Goal: Task Accomplishment & Management: Manage account settings

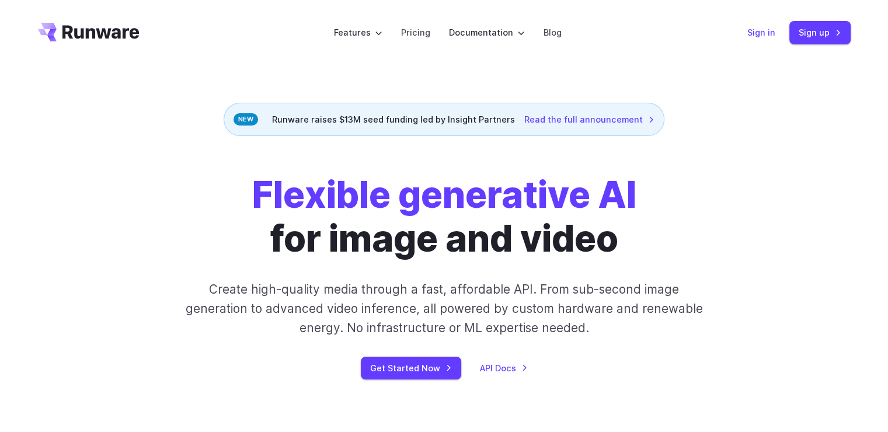
click at [764, 33] on link "Sign in" at bounding box center [761, 32] width 28 height 13
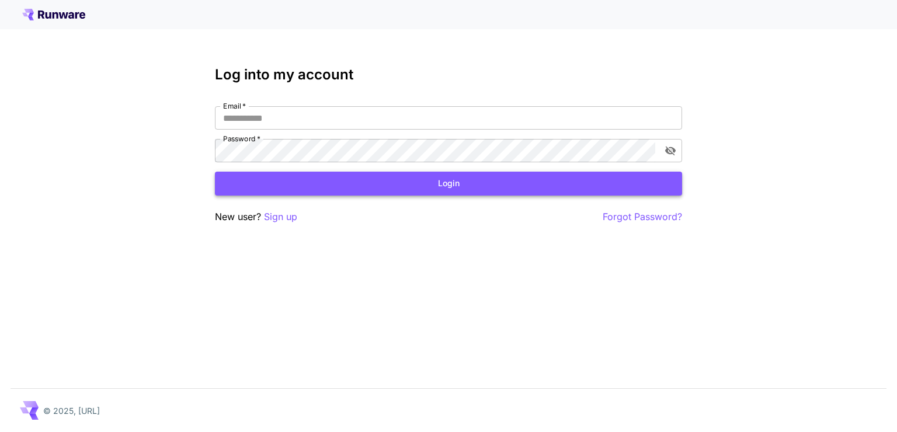
type input "**********"
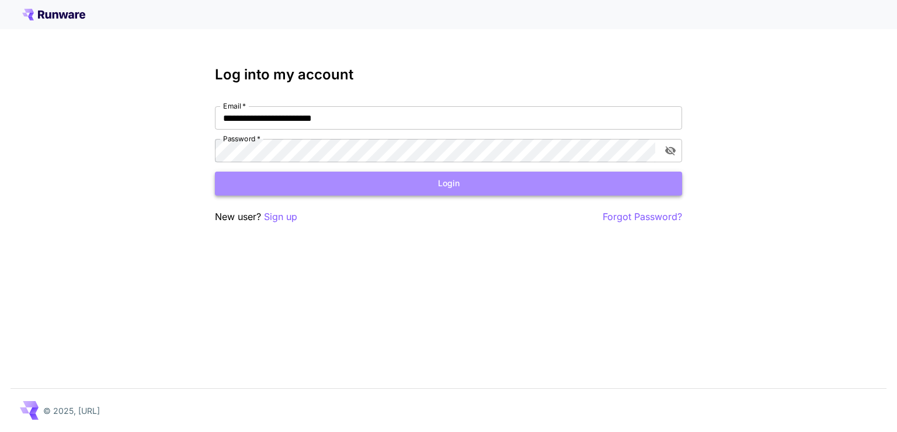
click at [527, 182] on button "Login" at bounding box center [448, 184] width 467 height 24
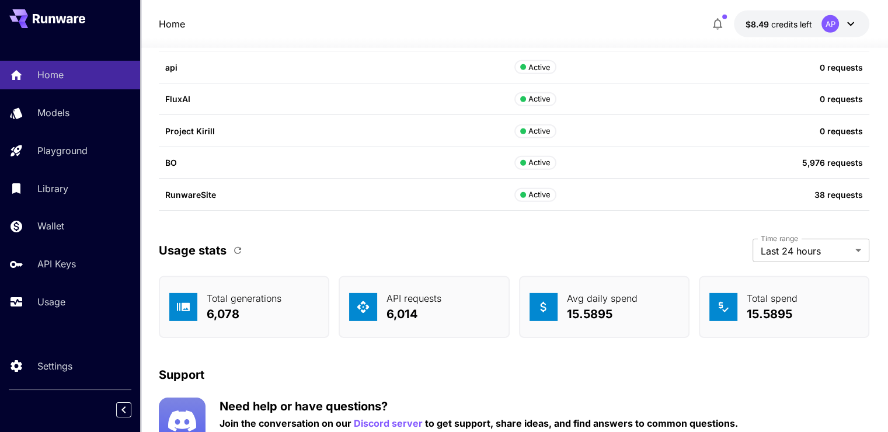
scroll to position [3568, 0]
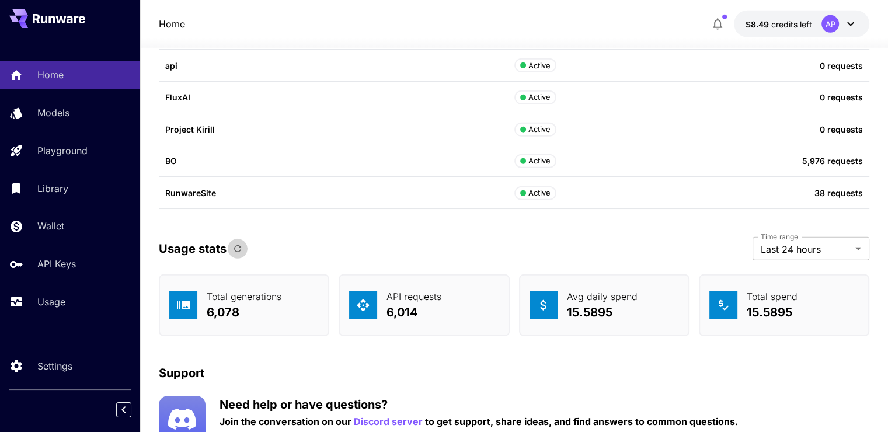
click at [241, 248] on icon "button" at bounding box center [237, 248] width 11 height 11
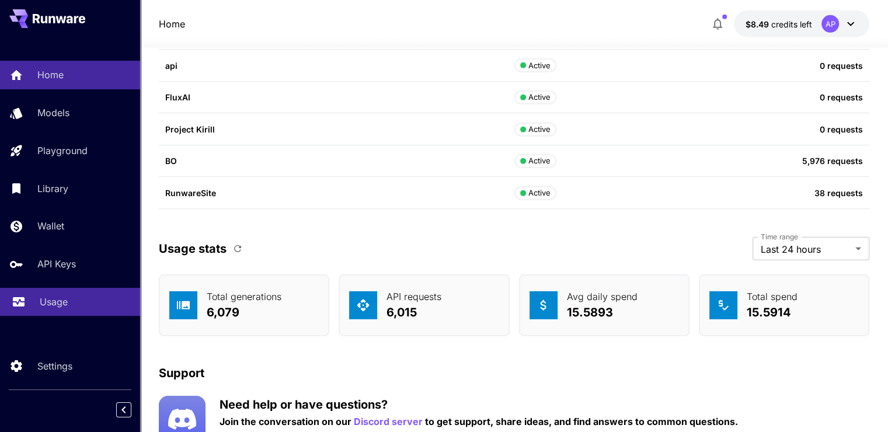
click at [75, 306] on div "Usage" at bounding box center [85, 302] width 91 height 14
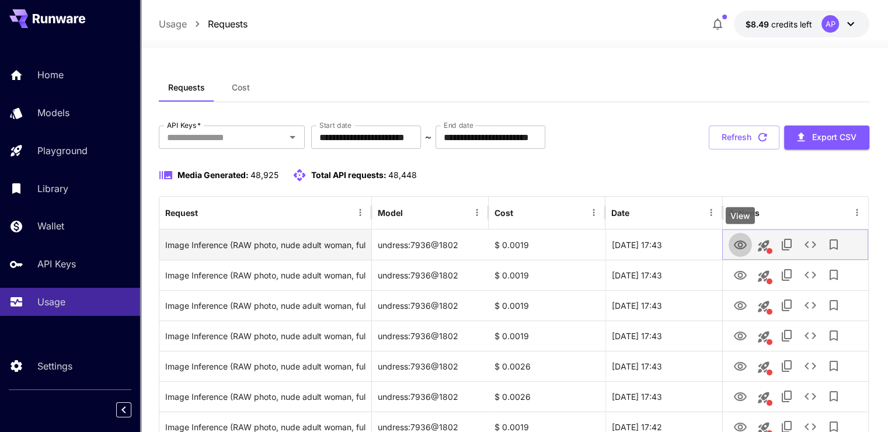
click at [750, 245] on button "View" at bounding box center [740, 244] width 23 height 24
click at [745, 245] on icon "View" at bounding box center [740, 245] width 13 height 9
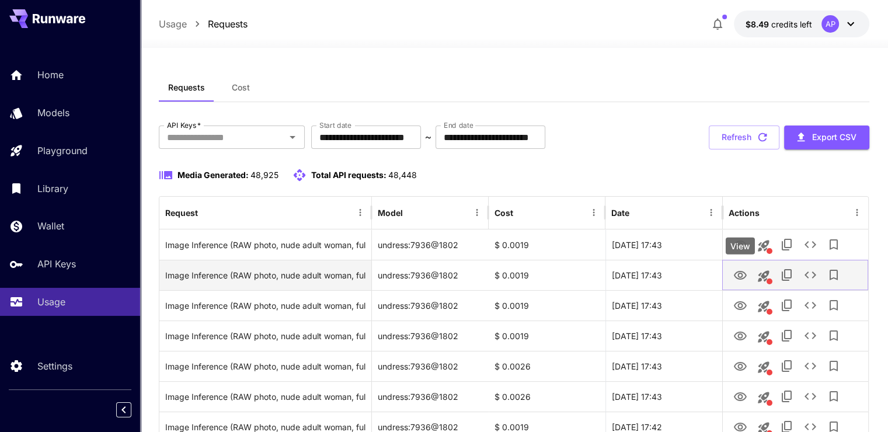
click at [741, 276] on icon "View" at bounding box center [740, 275] width 13 height 9
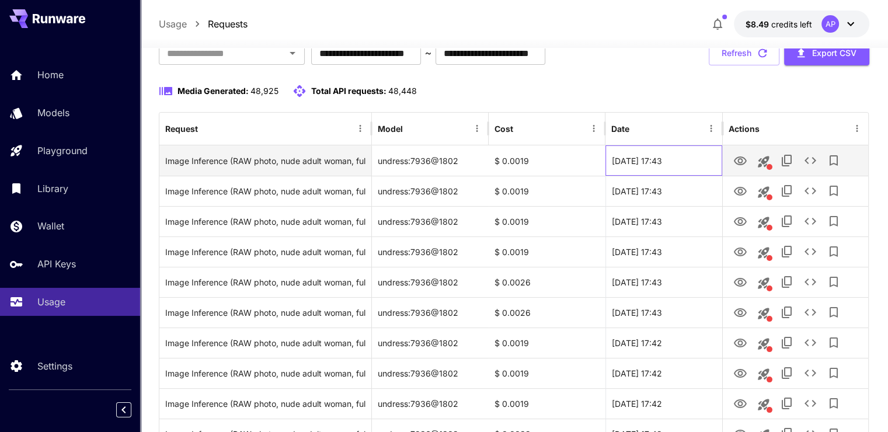
click at [690, 151] on div "23 Sep, 2025 17:43" at bounding box center [663, 160] width 117 height 30
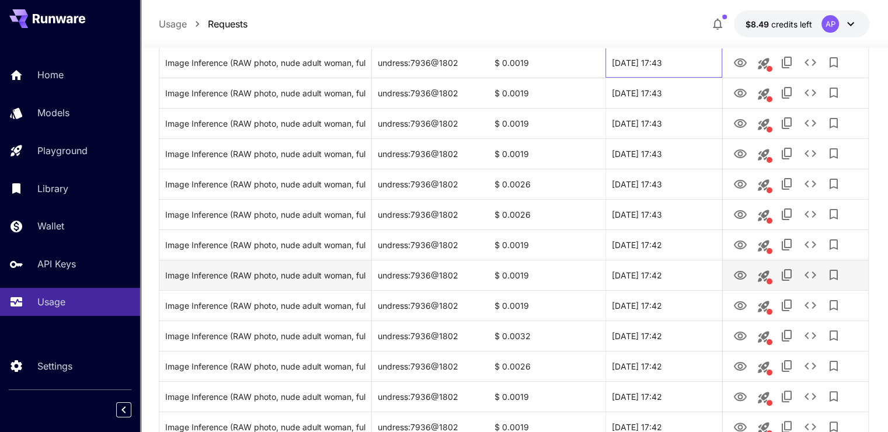
scroll to position [0, 0]
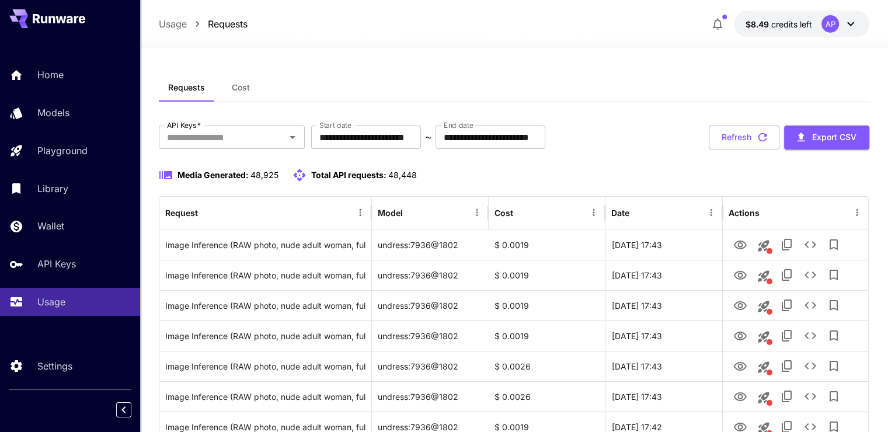
click at [65, 97] on div "Home Models Playground Library Wallet API Keys Usage" at bounding box center [70, 188] width 140 height 255
click at [63, 81] on p "Home" at bounding box center [53, 75] width 26 height 14
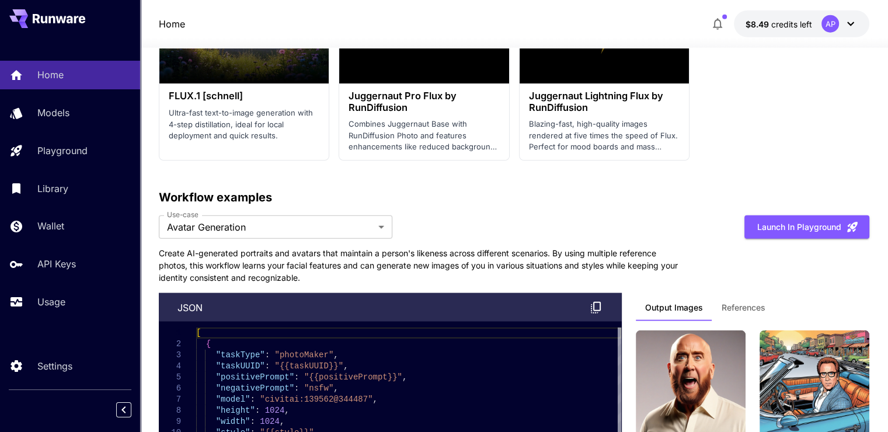
scroll to position [2989, 0]
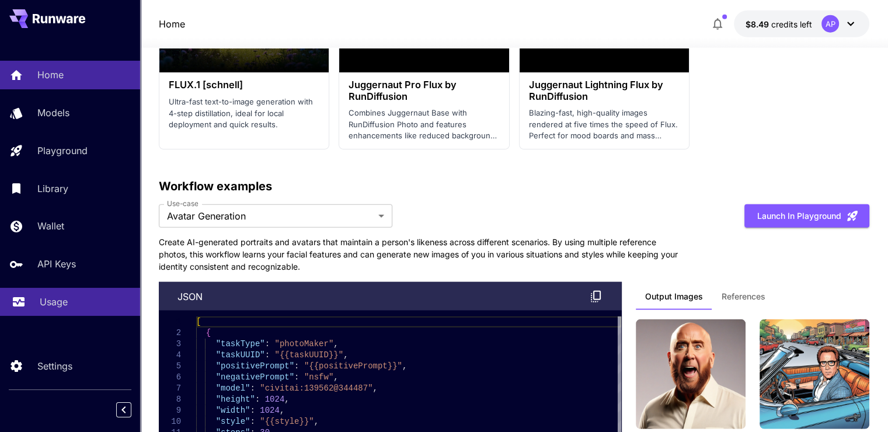
click at [109, 309] on div "Usage" at bounding box center [85, 302] width 91 height 14
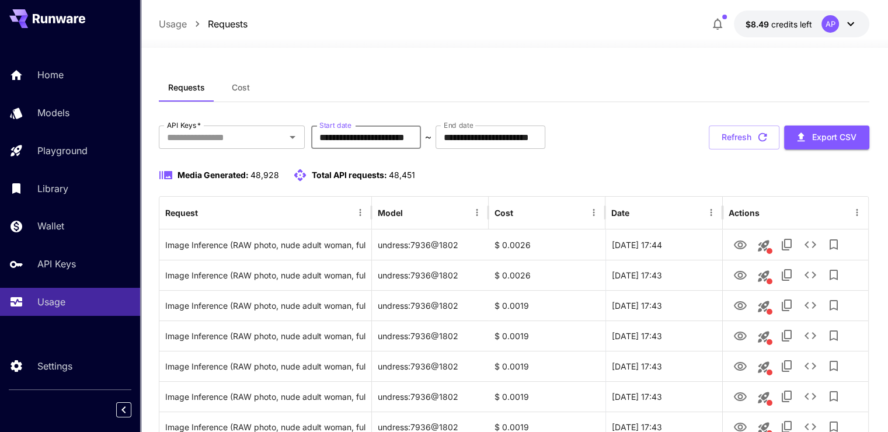
click at [413, 141] on input "**********" at bounding box center [366, 137] width 110 height 23
click at [518, 100] on div "Requests Cost" at bounding box center [514, 88] width 711 height 29
click at [401, 133] on input "**********" at bounding box center [366, 137] width 110 height 23
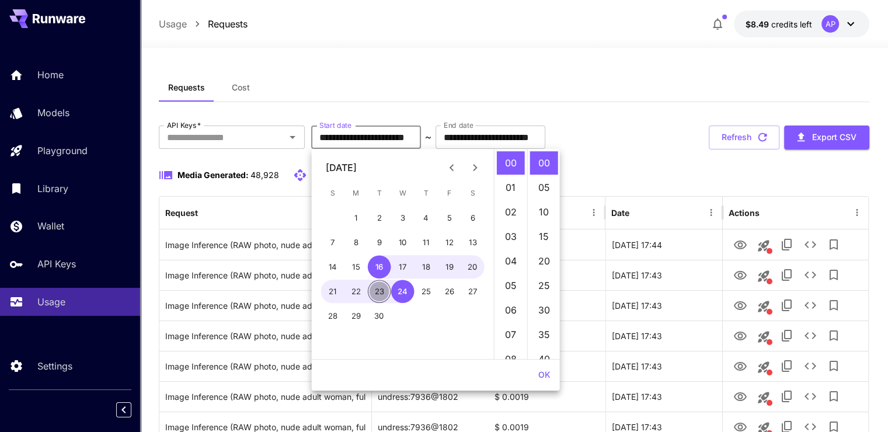
click at [381, 293] on button "23" at bounding box center [379, 291] width 23 height 23
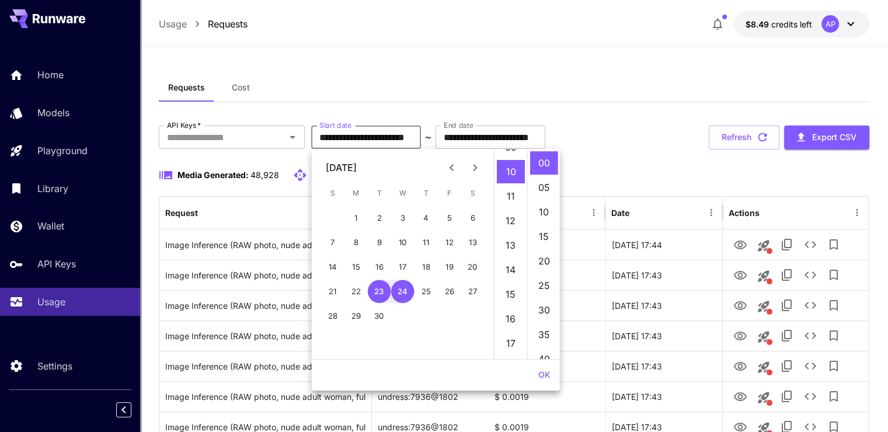
scroll to position [245, 0]
type input "**********"
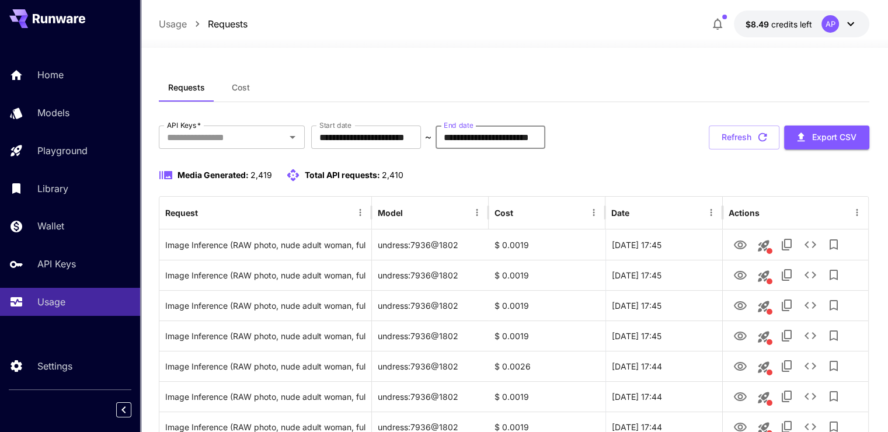
click at [544, 138] on input "**********" at bounding box center [491, 137] width 110 height 23
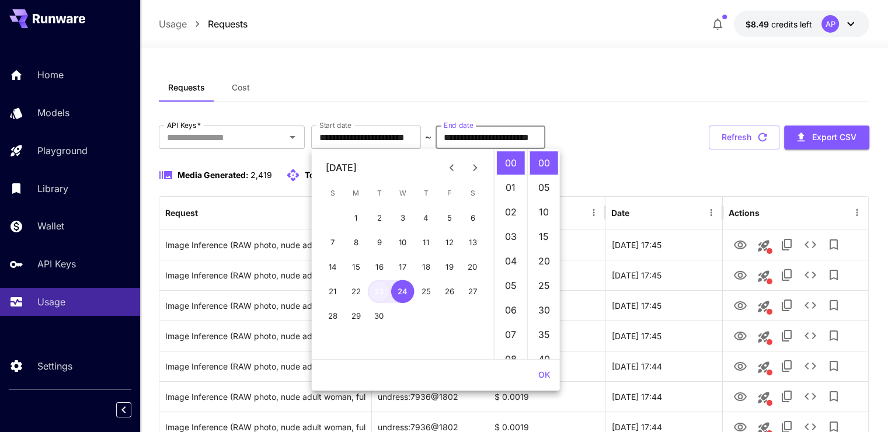
click at [380, 287] on button "23" at bounding box center [379, 291] width 23 height 23
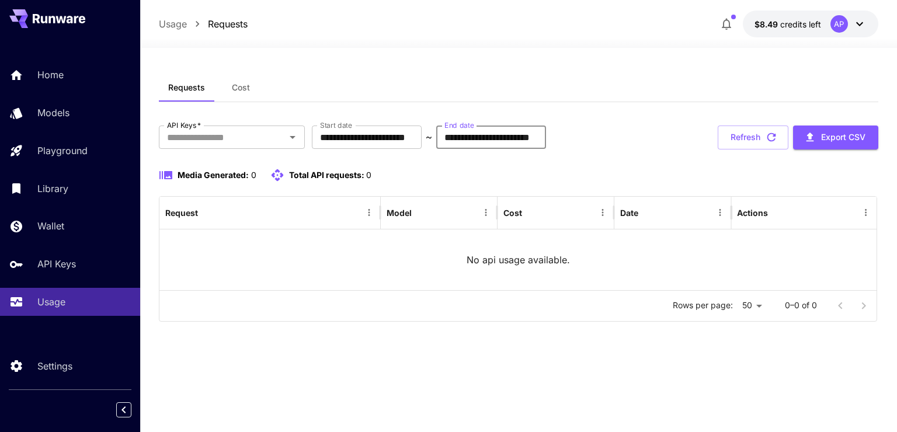
click at [546, 146] on input "**********" at bounding box center [491, 137] width 110 height 23
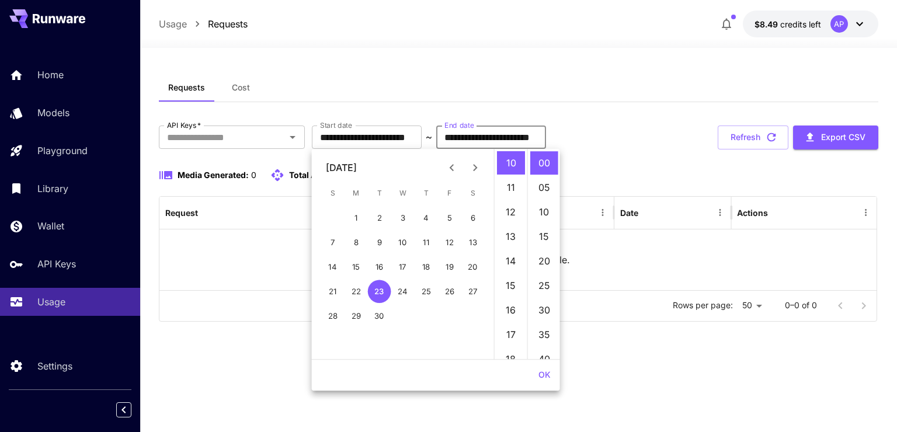
click at [546, 140] on input "**********" at bounding box center [491, 137] width 110 height 23
click at [546, 137] on input "**********" at bounding box center [491, 137] width 110 height 23
click at [546, 135] on input "**********" at bounding box center [491, 137] width 110 height 23
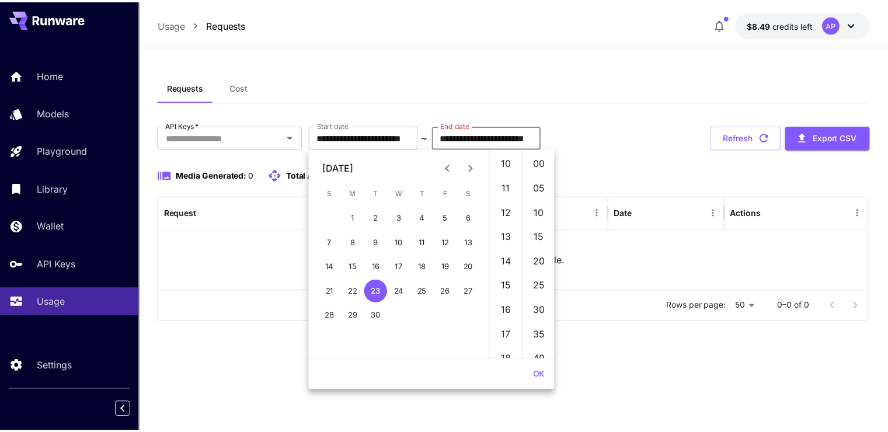
scroll to position [294, 0]
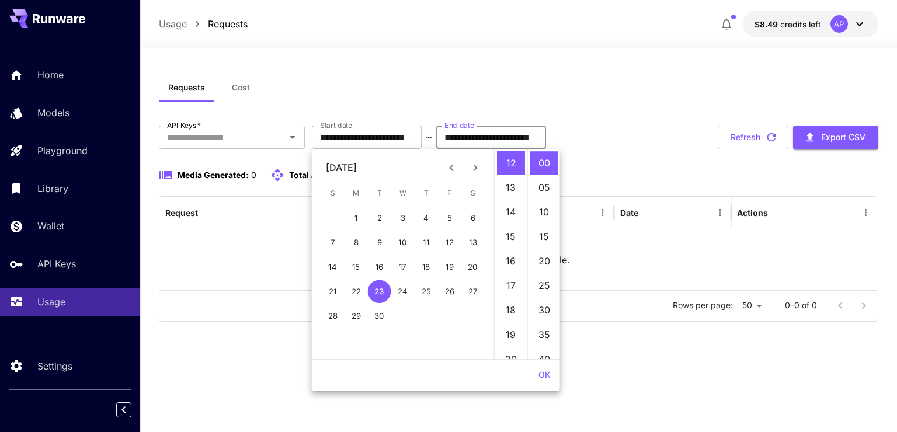
type input "**********"
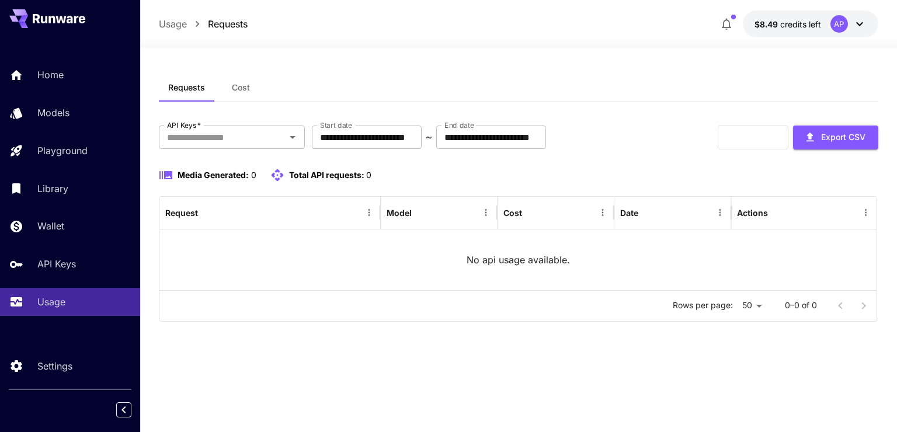
click at [659, 147] on div "**********" at bounding box center [518, 138] width 719 height 24
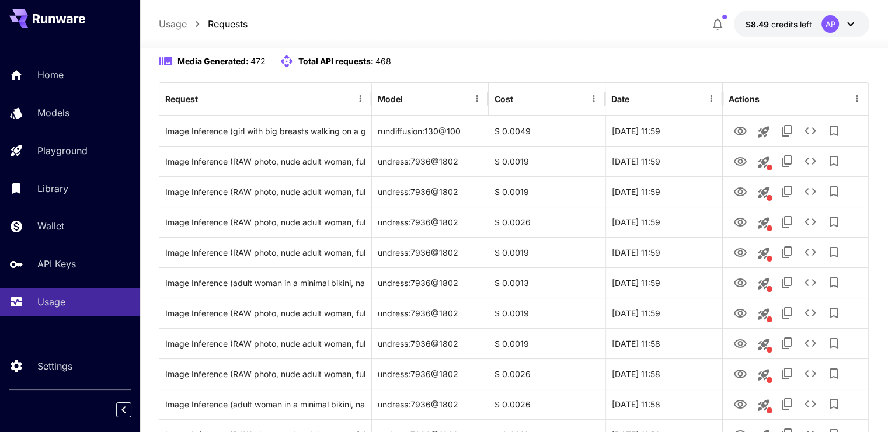
scroll to position [114, 0]
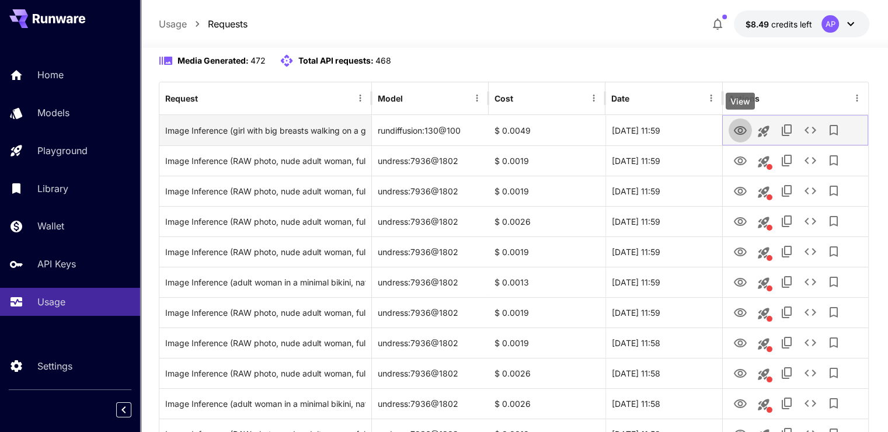
click at [738, 133] on icon "View" at bounding box center [740, 131] width 14 height 14
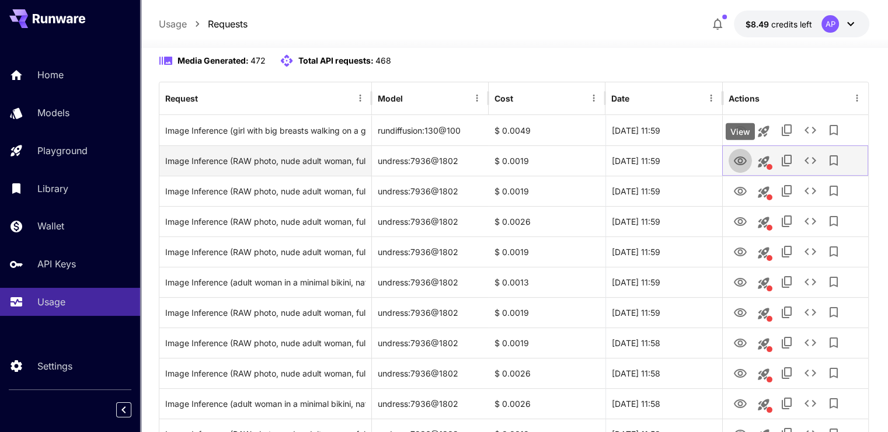
click at [739, 155] on icon "View" at bounding box center [740, 161] width 14 height 14
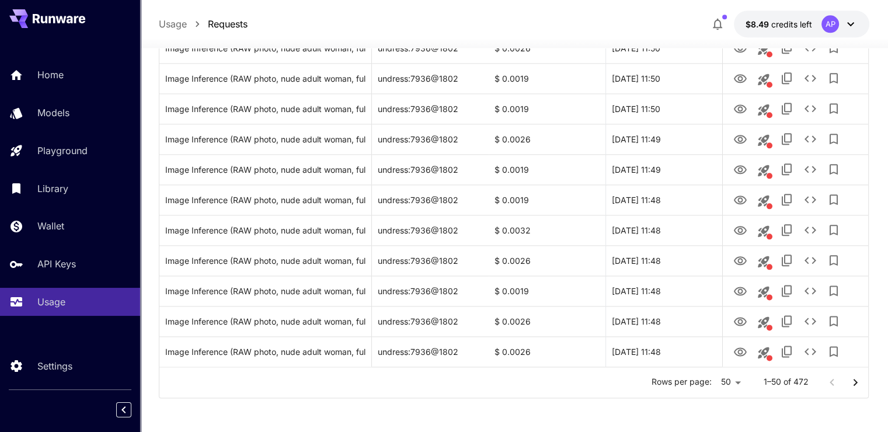
scroll to position [1380, 0]
click at [855, 381] on icon "Go to next page" at bounding box center [855, 383] width 14 height 14
click at [857, 380] on icon "Go to next page" at bounding box center [855, 383] width 14 height 14
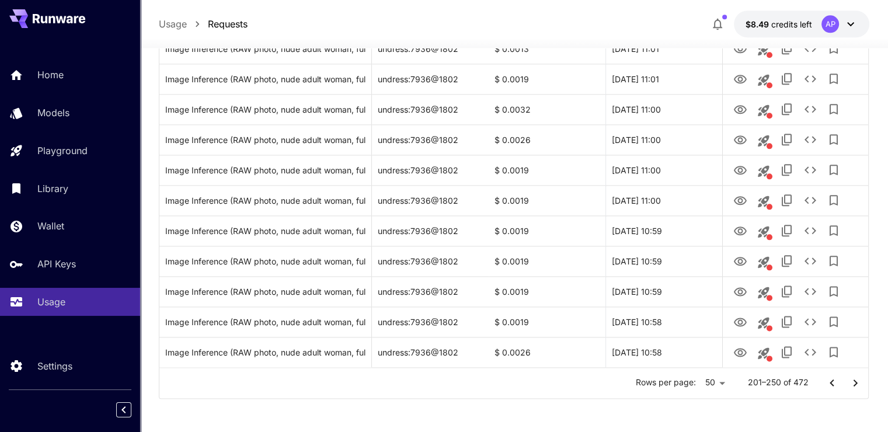
click at [857, 380] on icon "Go to next page" at bounding box center [855, 383] width 14 height 14
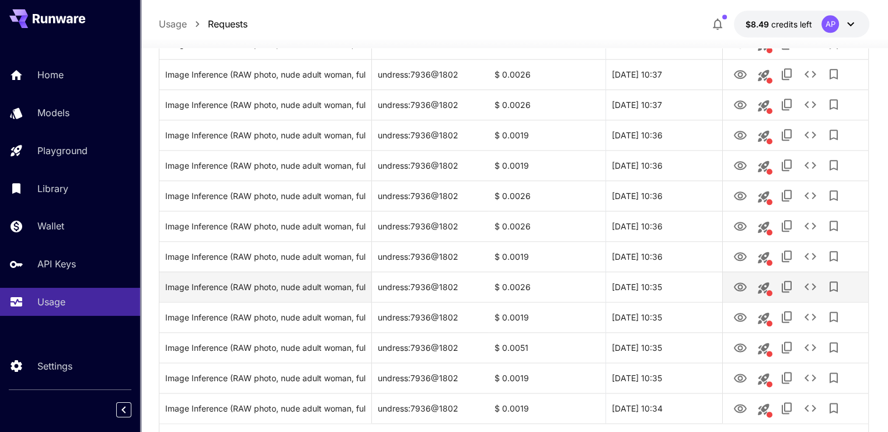
scroll to position [1381, 0]
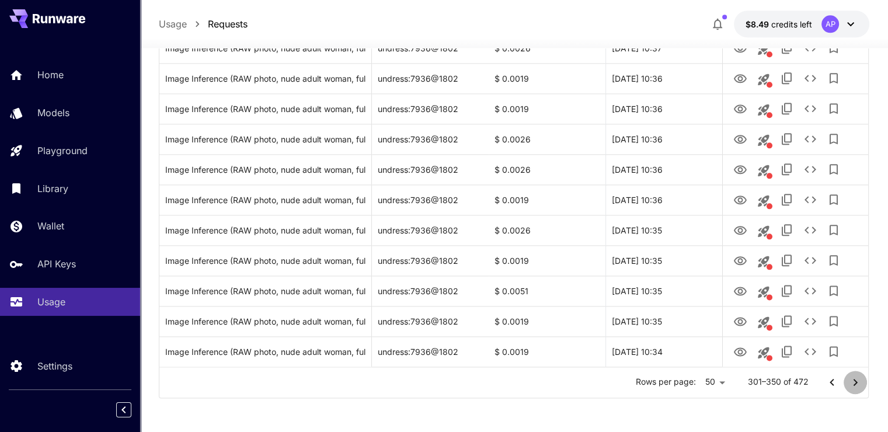
click at [859, 388] on icon "Go to next page" at bounding box center [855, 382] width 14 height 14
click at [860, 388] on icon "Go to next page" at bounding box center [855, 382] width 14 height 14
click at [850, 377] on icon "Go to next page" at bounding box center [855, 382] width 14 height 14
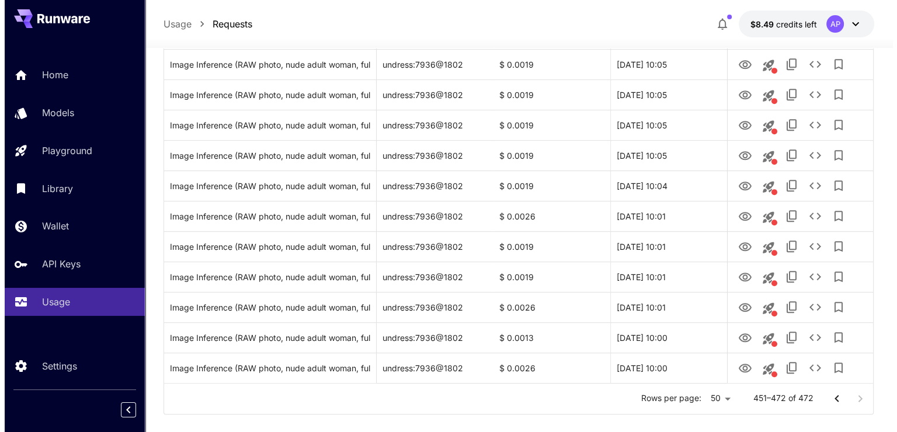
scroll to position [531, 0]
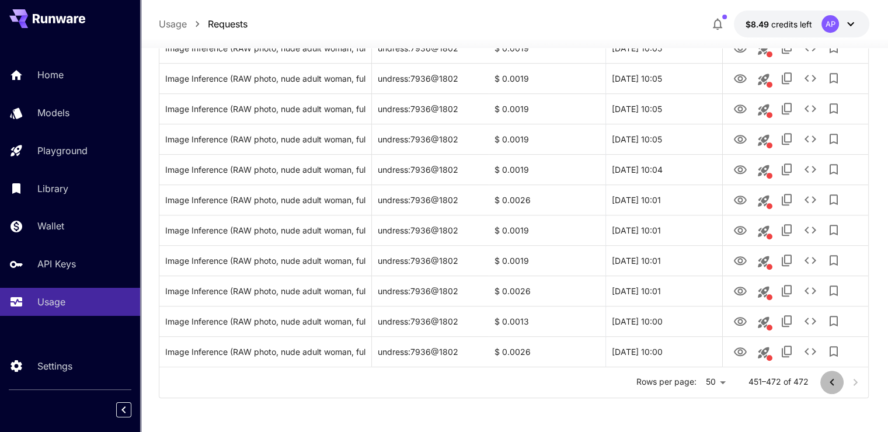
click at [835, 383] on icon "Go to previous page" at bounding box center [832, 382] width 14 height 14
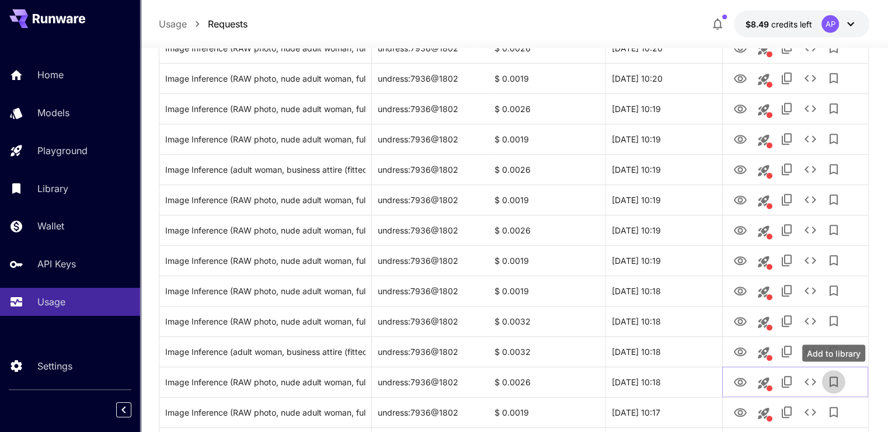
click at [835, 383] on icon "Add to library" at bounding box center [834, 382] width 14 height 14
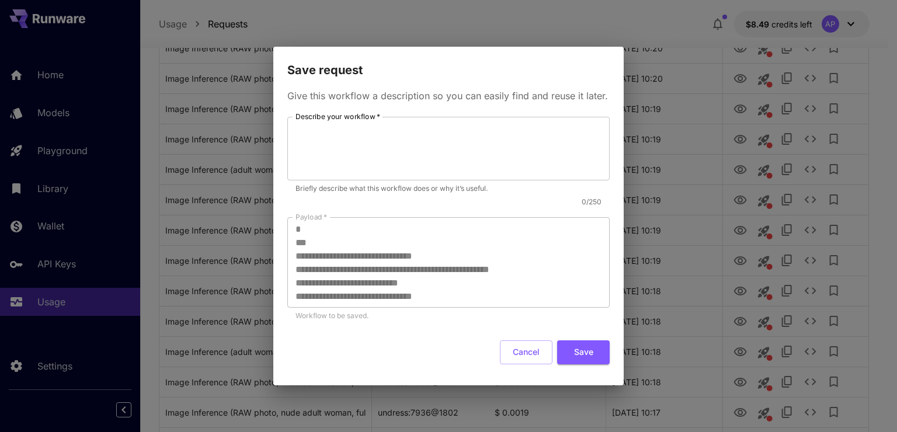
click at [752, 134] on div "Save request Give this workflow a description so you can easily find and reuse …" at bounding box center [448, 216] width 897 height 432
click at [528, 343] on button "Cancel" at bounding box center [526, 352] width 53 height 24
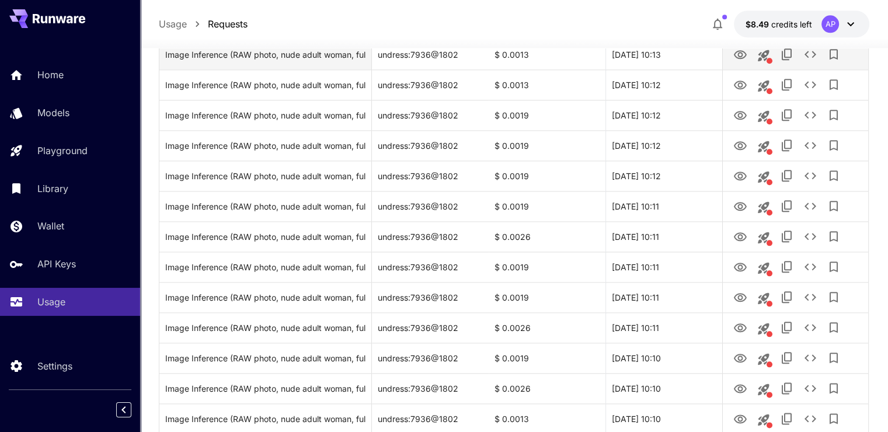
scroll to position [1381, 0]
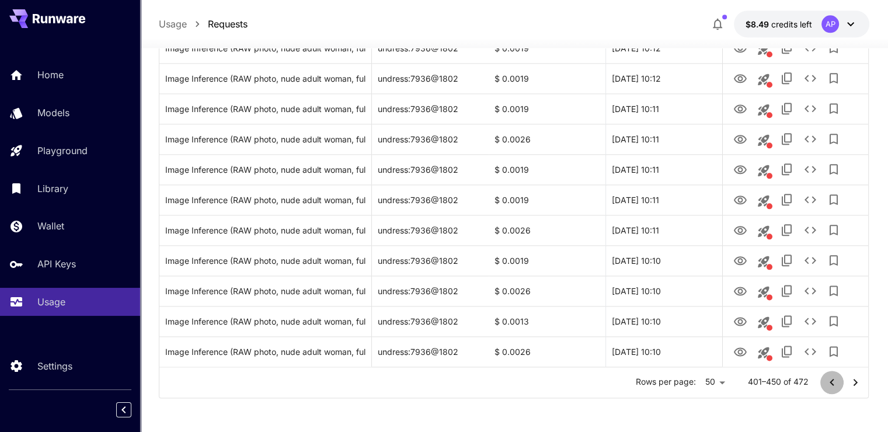
click at [837, 378] on icon "Go to previous page" at bounding box center [832, 382] width 14 height 14
click at [831, 385] on icon "Go to previous page" at bounding box center [832, 382] width 14 height 14
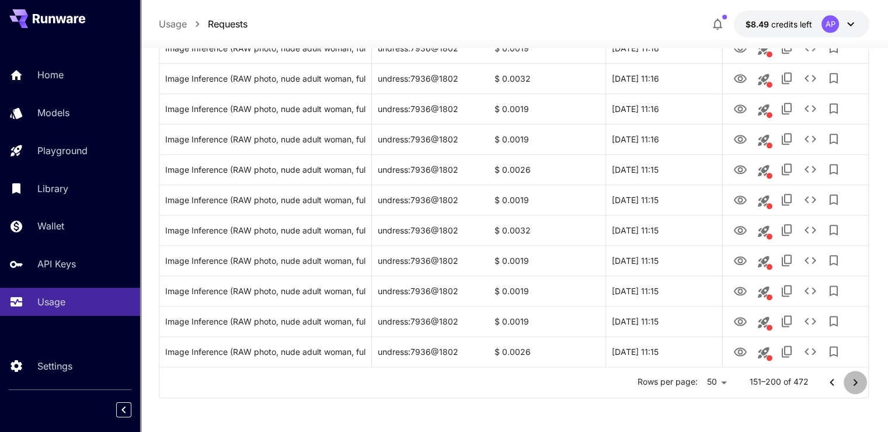
click at [859, 388] on button "Go to next page" at bounding box center [855, 382] width 23 height 23
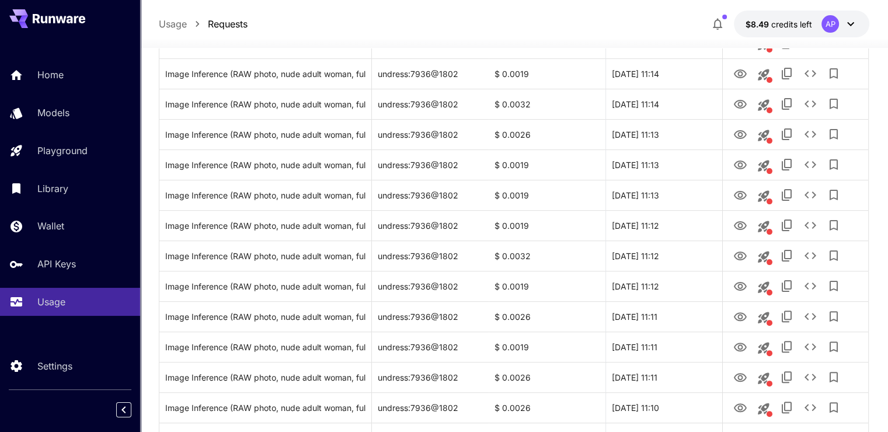
scroll to position [262, 0]
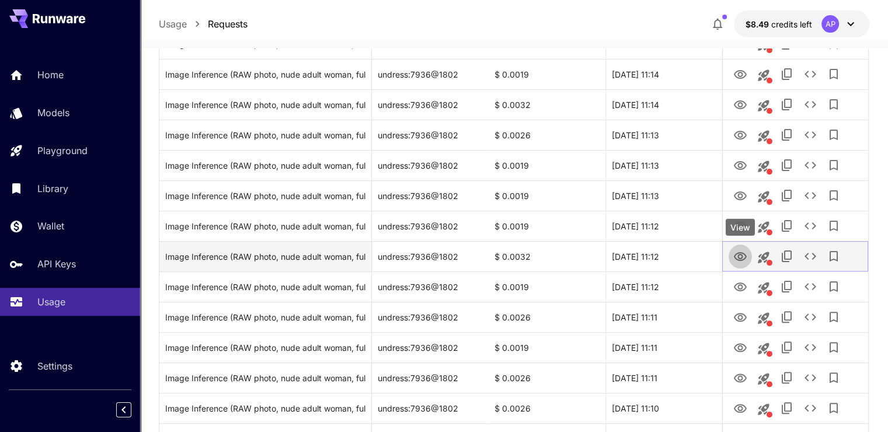
click at [748, 255] on button "View" at bounding box center [740, 256] width 23 height 24
click at [743, 255] on icon "View" at bounding box center [740, 257] width 14 height 14
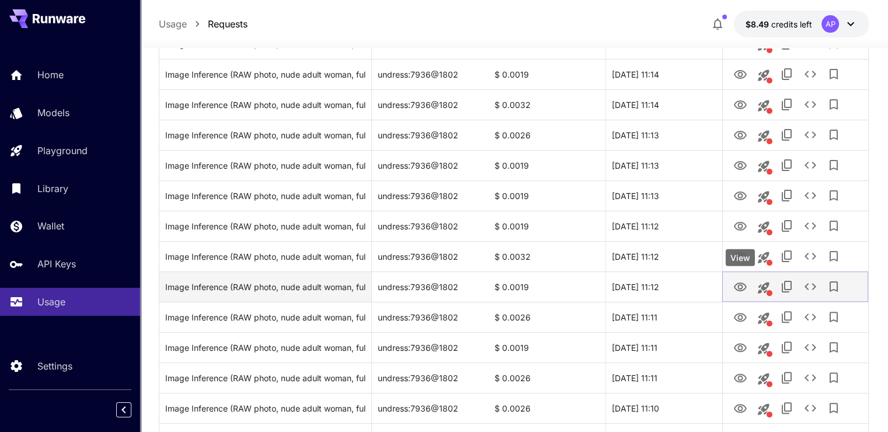
click at [736, 285] on icon "View" at bounding box center [740, 287] width 14 height 14
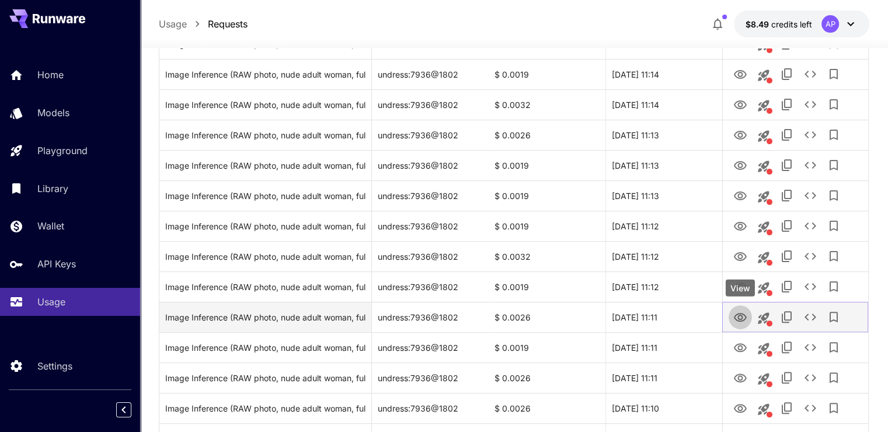
click at [743, 315] on icon "View" at bounding box center [740, 318] width 14 height 14
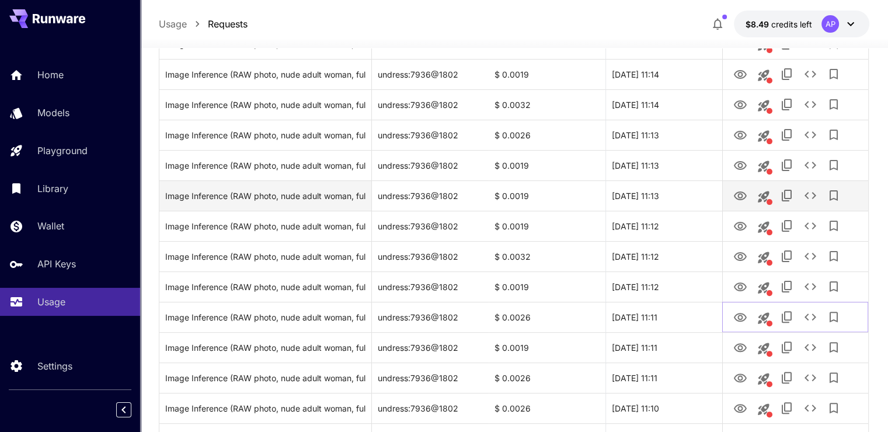
scroll to position [0, 0]
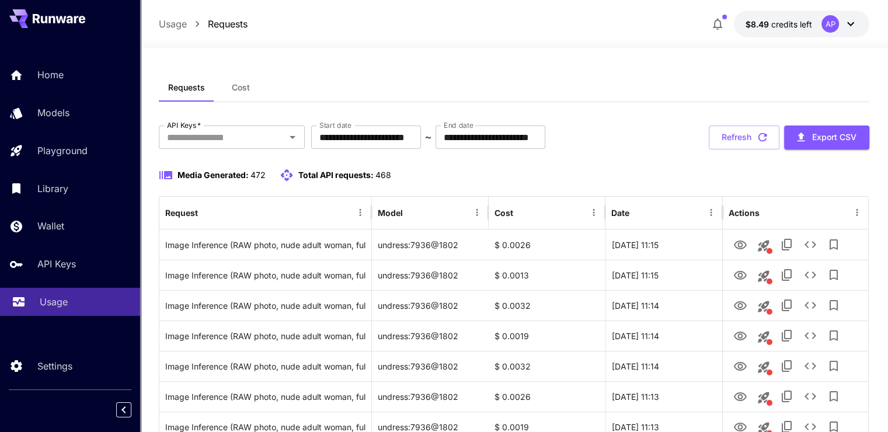
click at [48, 309] on p "Usage" at bounding box center [54, 302] width 28 height 14
click at [253, 98] on button "Cost" at bounding box center [240, 88] width 53 height 28
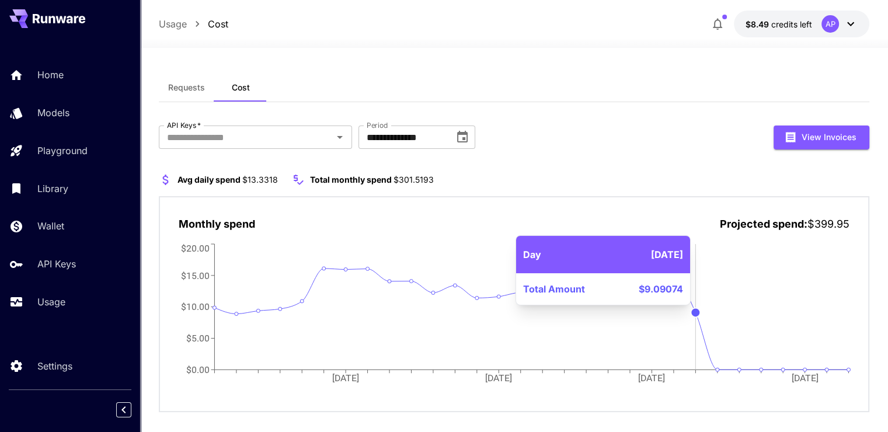
click at [695, 283] on icon "07 Sep 14 Sep 21 Sep 28 Sep $0.00 $5.00 $10.00 $15.00 $20.00" at bounding box center [514, 320] width 671 height 158
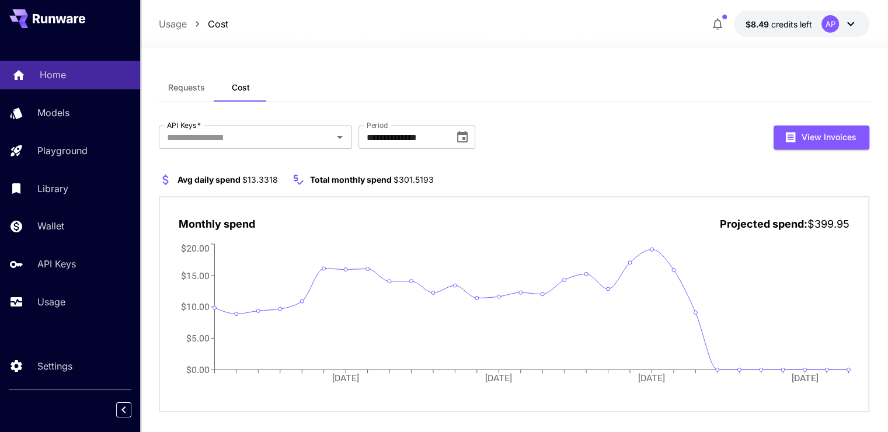
click at [73, 84] on link "Home" at bounding box center [70, 75] width 140 height 29
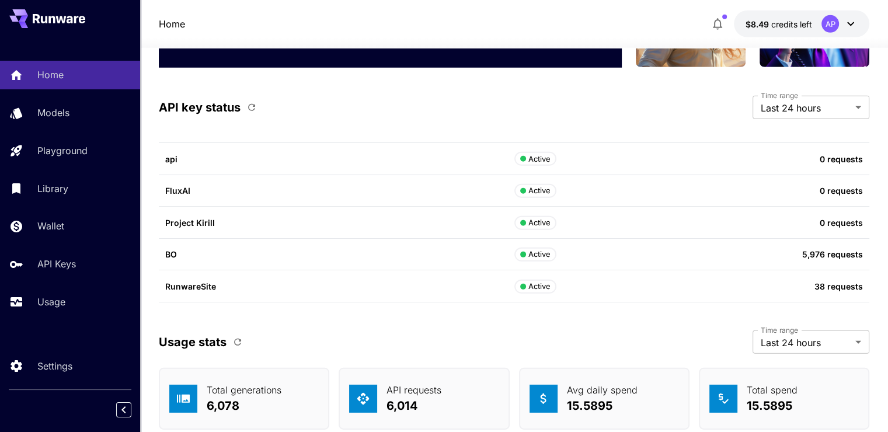
scroll to position [3590, 0]
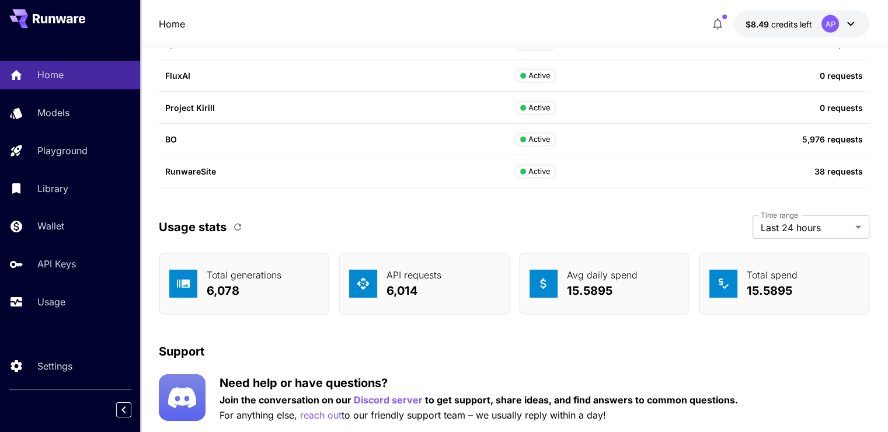
click at [221, 290] on p "6,078" at bounding box center [244, 291] width 75 height 18
click at [252, 290] on p "6,078" at bounding box center [244, 291] width 75 height 18
click at [226, 291] on p "6,078" at bounding box center [244, 291] width 75 height 18
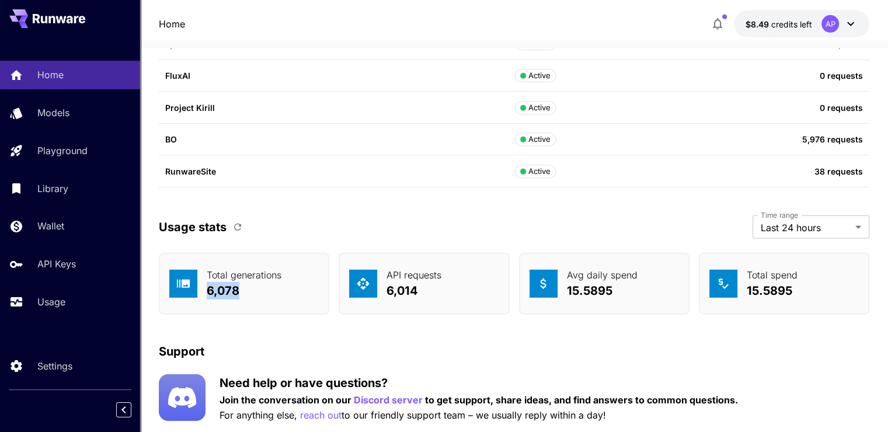
click at [259, 304] on div "Total generations 6,078" at bounding box center [244, 284] width 170 height 62
click at [236, 225] on icon "button" at bounding box center [237, 227] width 11 height 11
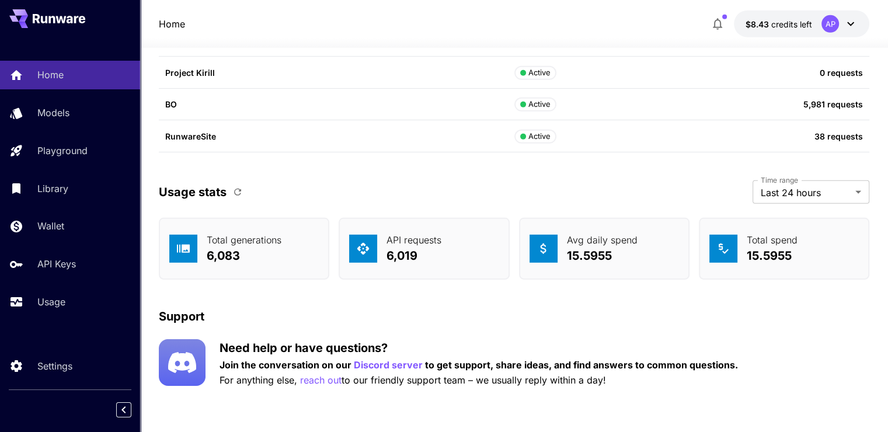
scroll to position [3622, 0]
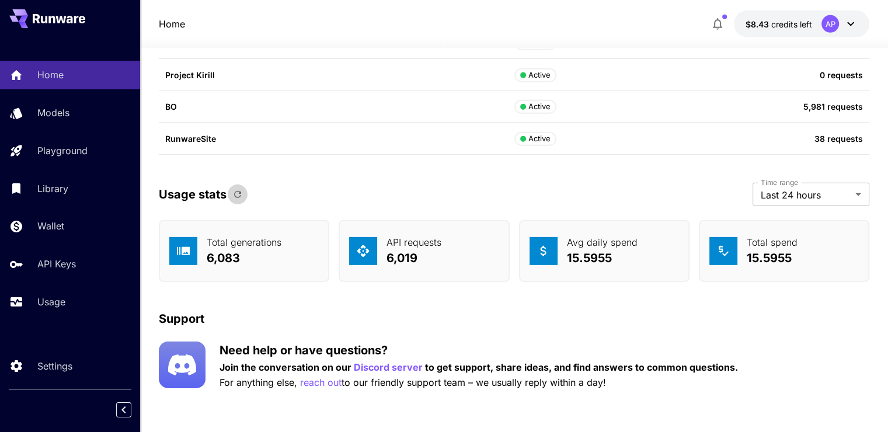
click at [235, 184] on button "button" at bounding box center [238, 194] width 20 height 20
